Goal: Task Accomplishment & Management: Use online tool/utility

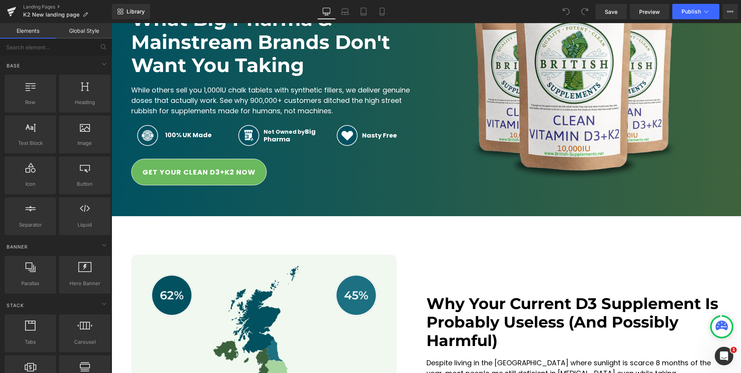
scroll to position [257, 0]
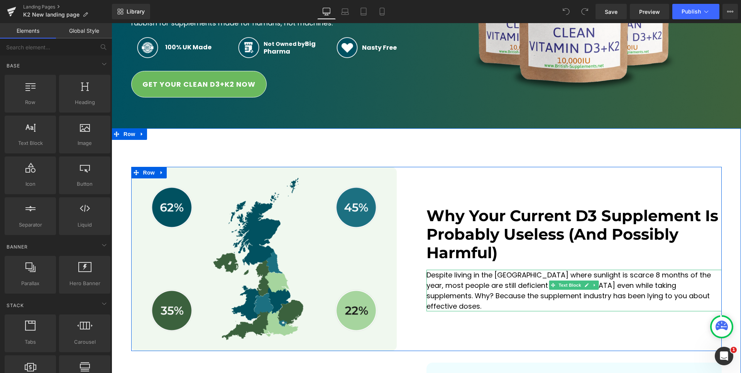
click at [484, 288] on p "Despite living in the [GEOGRAPHIC_DATA] where sunlight is scarce 8 months of th…" at bounding box center [573, 291] width 295 height 42
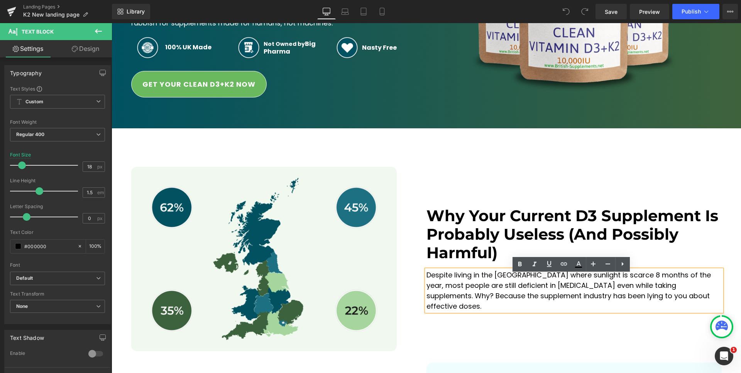
click at [559, 313] on div "Why Your Current D3 Supplement Is Probably Useless (And Possibly Harmful) Headi…" at bounding box center [573, 259] width 295 height 184
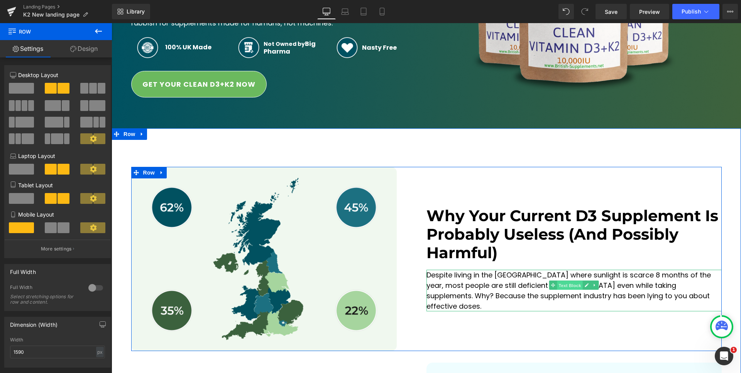
click at [567, 289] on span "Text Block" at bounding box center [569, 285] width 25 height 9
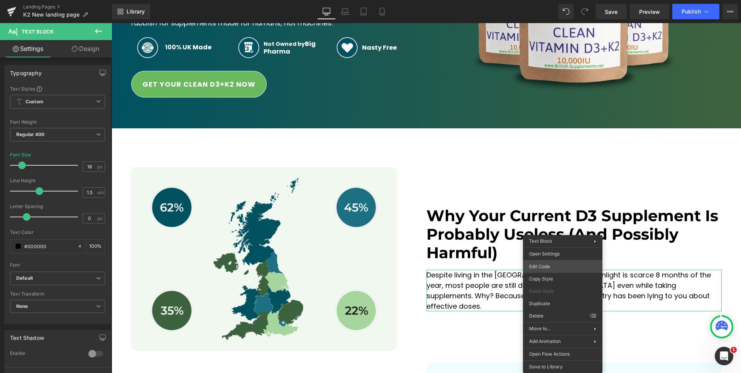
click at [549, 0] on div "Text Block You are previewing how the will restyle your page. You can not edit …" at bounding box center [370, 0] width 741 height 0
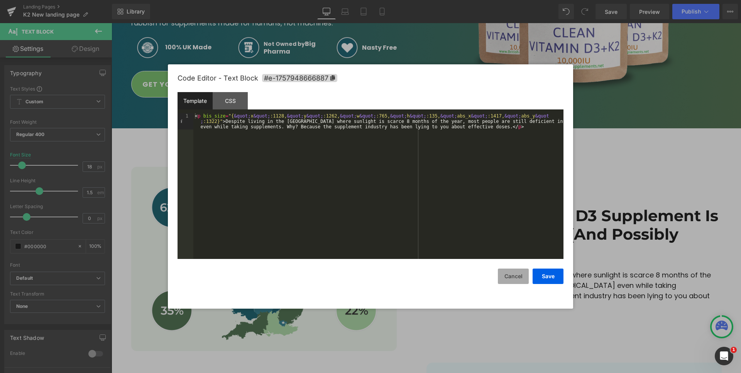
click at [510, 279] on button "Cancel" at bounding box center [513, 276] width 31 height 15
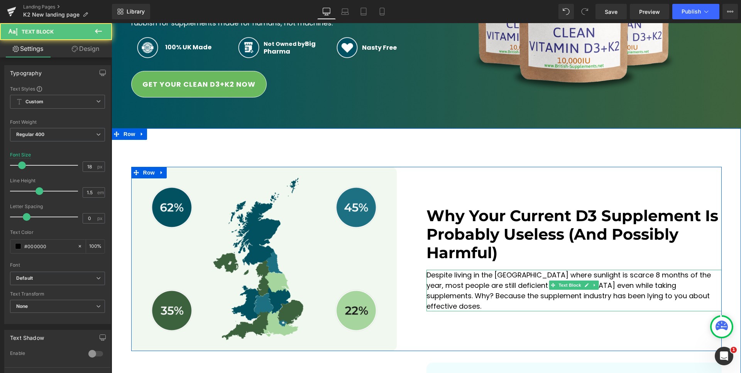
click at [490, 290] on p "Despite living in the [GEOGRAPHIC_DATA] where sunlight is scarce 8 months of th…" at bounding box center [573, 291] width 295 height 42
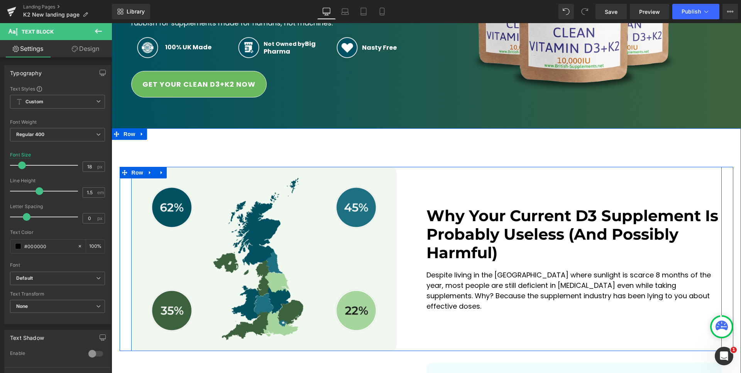
click at [448, 207] on div "Why Your Current D3 Supplement Is Probably Useless (And Possibly Harmful) Headi…" at bounding box center [573, 259] width 295 height 184
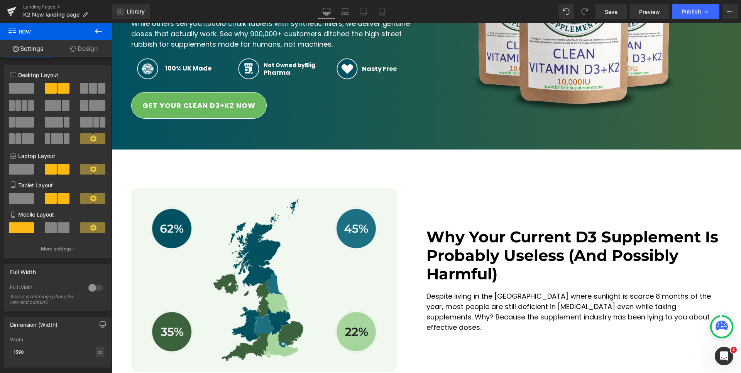
scroll to position [198, 0]
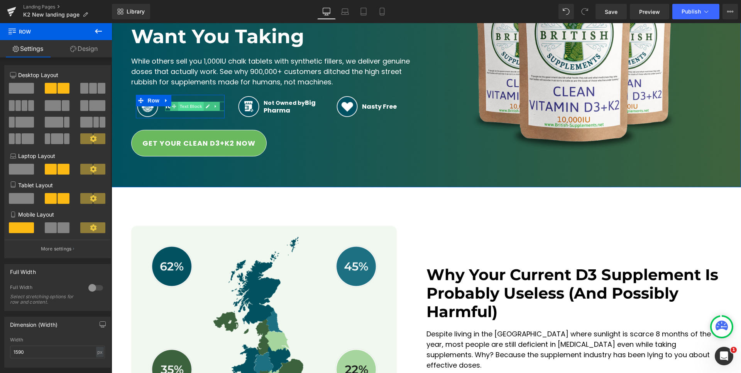
click at [184, 107] on span "Text Block" at bounding box center [190, 106] width 25 height 9
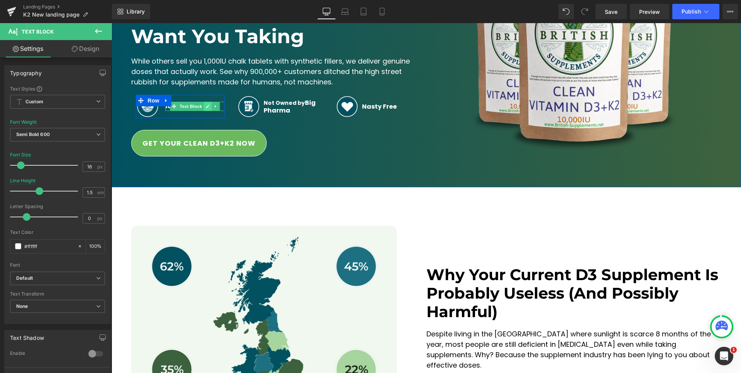
click at [206, 106] on icon at bounding box center [208, 106] width 4 height 5
click at [179, 106] on span "100% UK Made" at bounding box center [188, 106] width 46 height 9
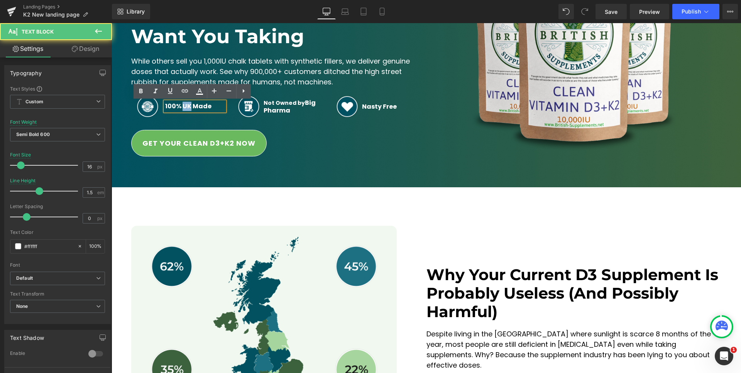
click at [179, 106] on span "100% UK Made" at bounding box center [188, 106] width 46 height 9
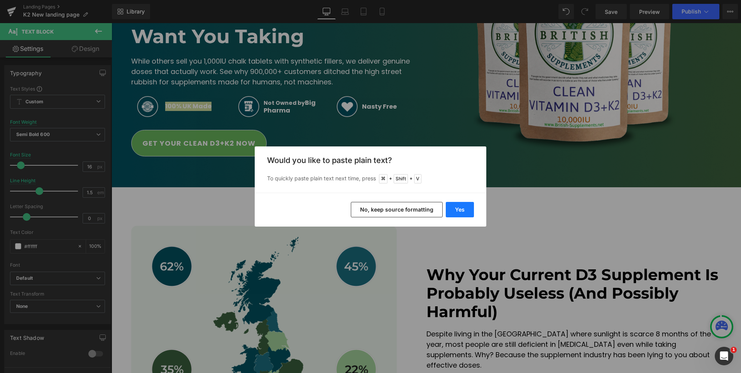
click at [456, 208] on button "Yes" at bounding box center [459, 209] width 28 height 15
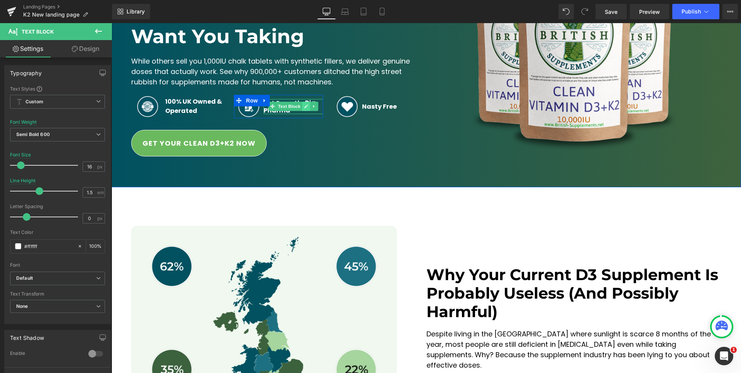
click at [302, 106] on link at bounding box center [306, 106] width 8 height 9
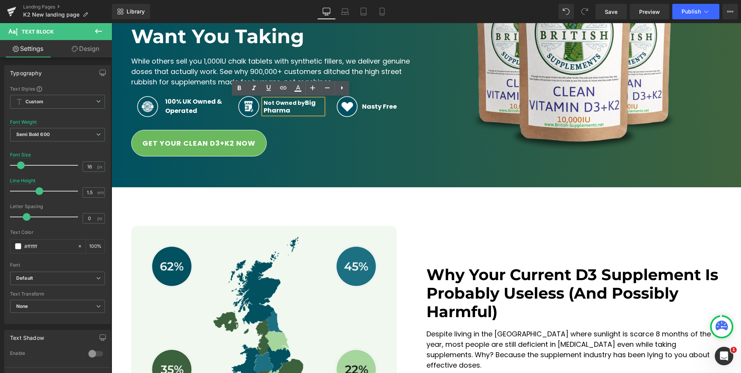
click at [290, 104] on span "Not Owned by" at bounding box center [283, 103] width 41 height 8
click at [289, 104] on span "Not Owned by" at bounding box center [283, 103] width 41 height 8
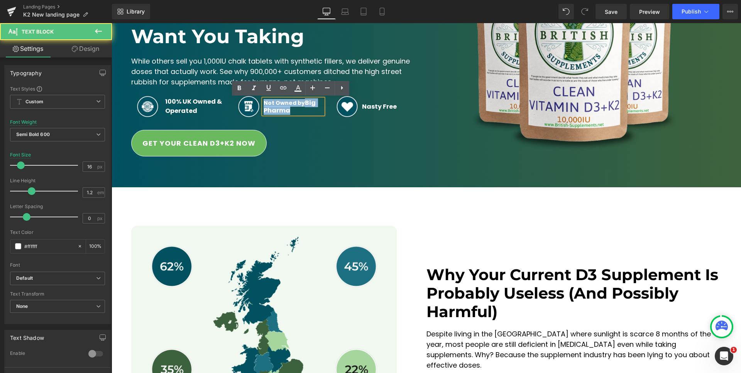
click at [289, 104] on span "Not Owned by" at bounding box center [283, 103] width 41 height 8
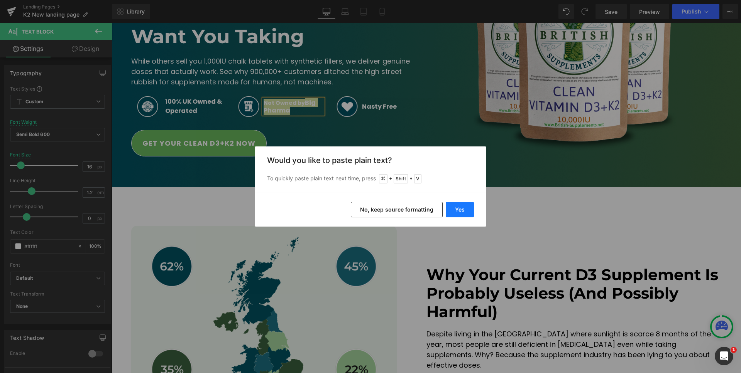
drag, startPoint x: 459, startPoint y: 210, endPoint x: 346, endPoint y: 184, distance: 115.5
click at [459, 210] on button "Yes" at bounding box center [459, 209] width 28 height 15
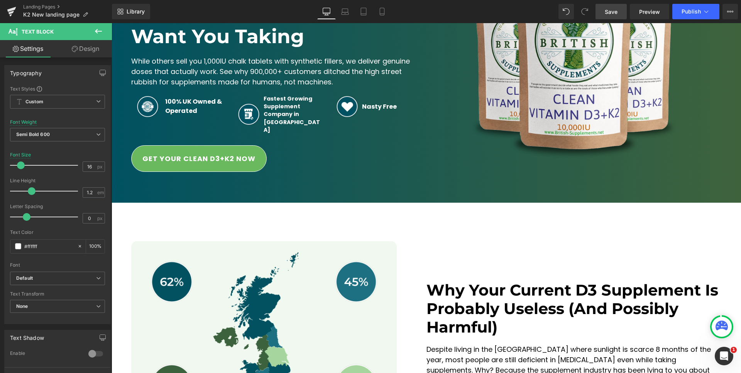
click at [613, 13] on span "Save" at bounding box center [610, 12] width 13 height 8
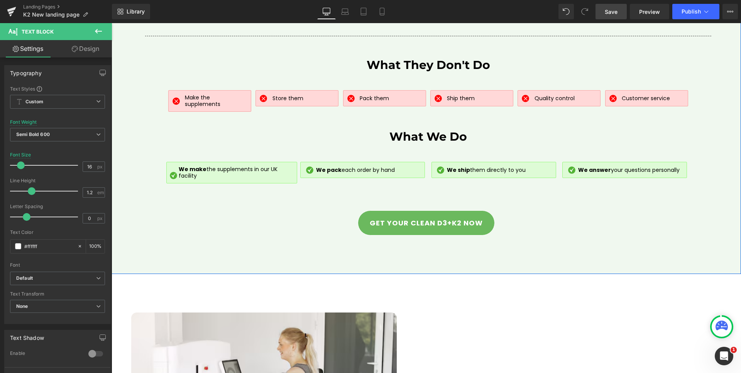
scroll to position [3267, 0]
